Goal: Task Accomplishment & Management: Use online tool/utility

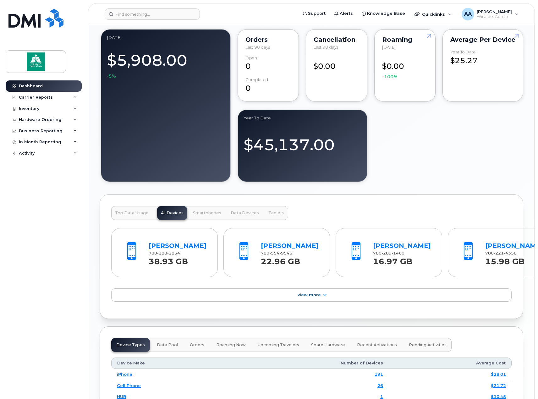
scroll to position [566, 0]
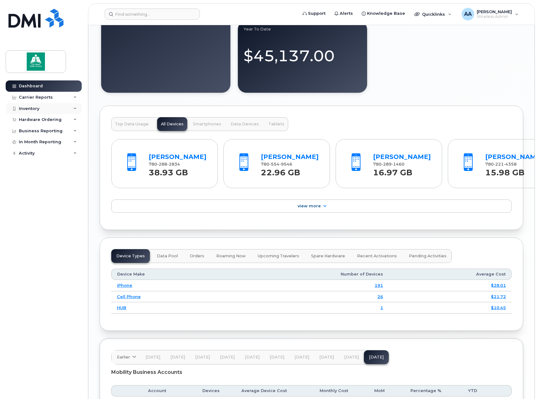
click at [59, 107] on div "Inventory" at bounding box center [44, 108] width 76 height 11
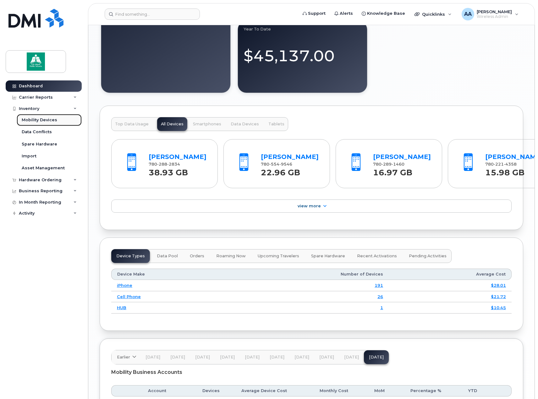
click at [37, 120] on div "Mobility Devices" at bounding box center [40, 120] width 36 height 6
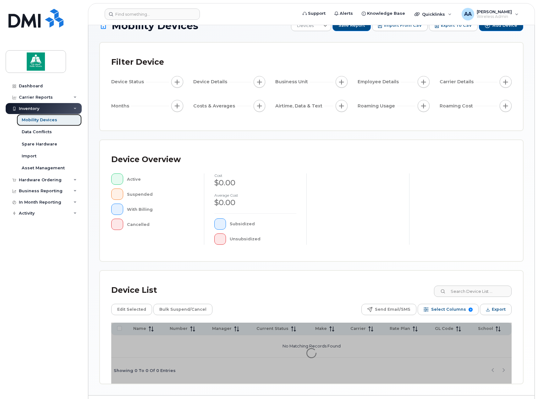
scroll to position [33, 0]
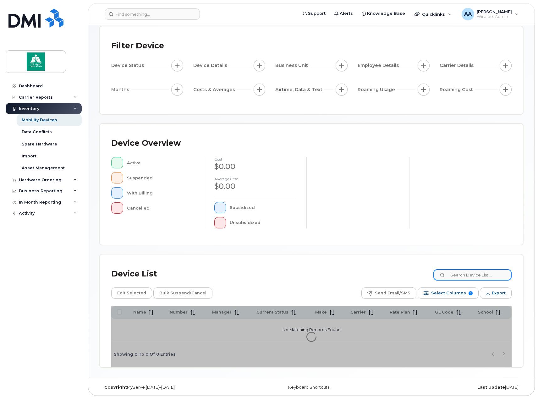
click at [471, 278] on input at bounding box center [472, 274] width 78 height 11
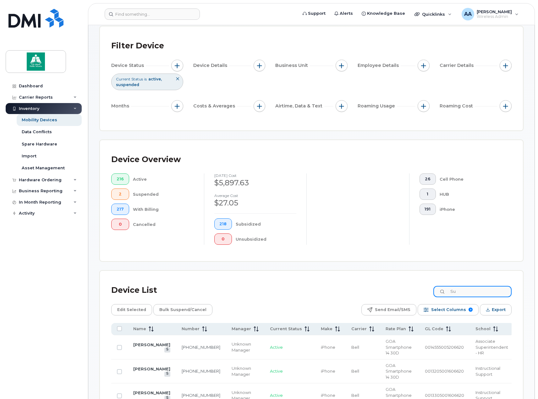
type input "S"
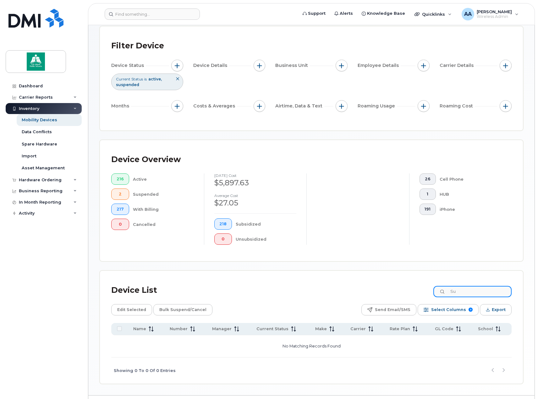
type input "S"
type input "F"
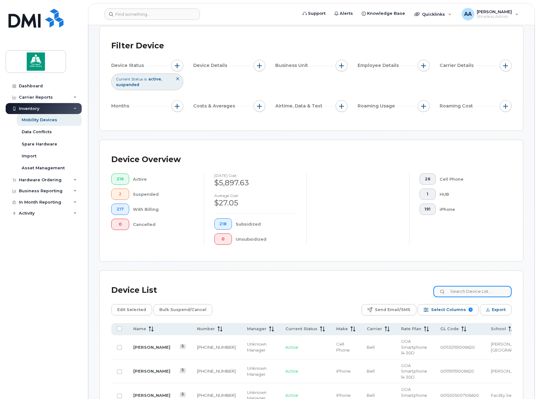
type input "d"
